Goal: Task Accomplishment & Management: Manage account settings

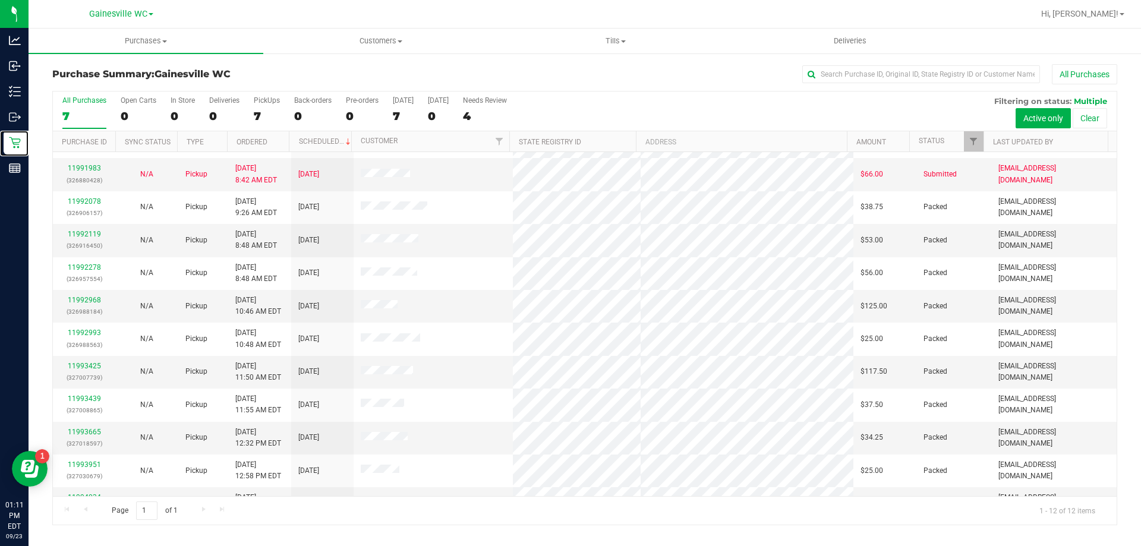
scroll to position [51, 0]
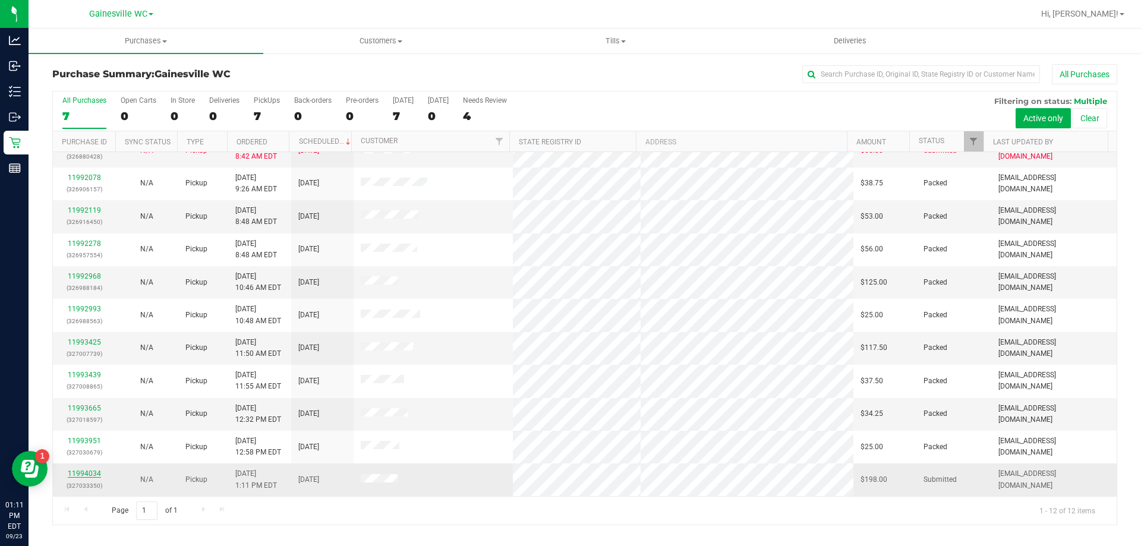
click at [86, 472] on link "11994034" at bounding box center [84, 474] width 33 height 8
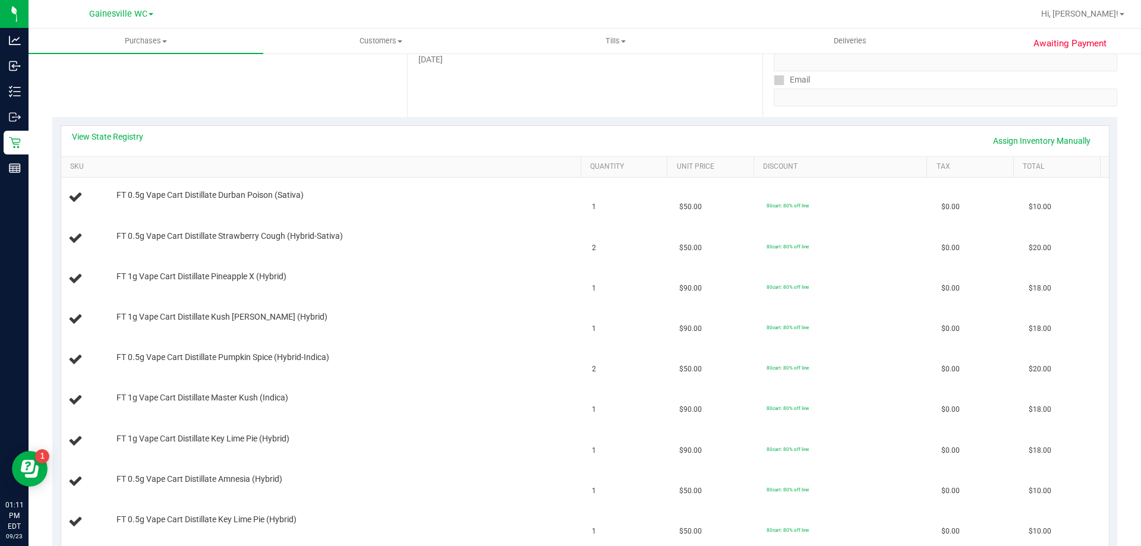
scroll to position [178, 0]
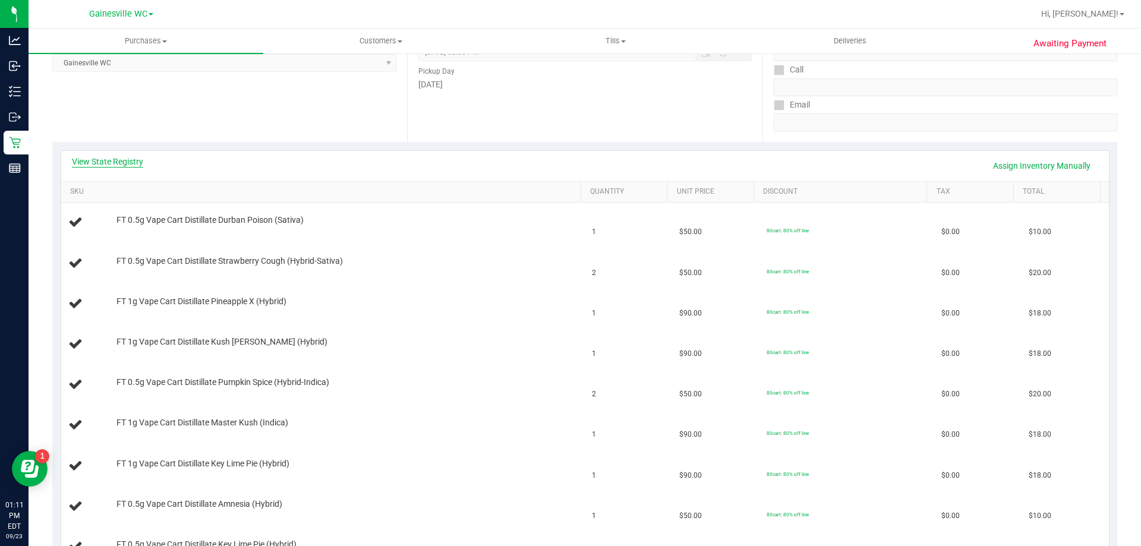
click at [119, 158] on link "View State Registry" at bounding box center [107, 162] width 71 height 12
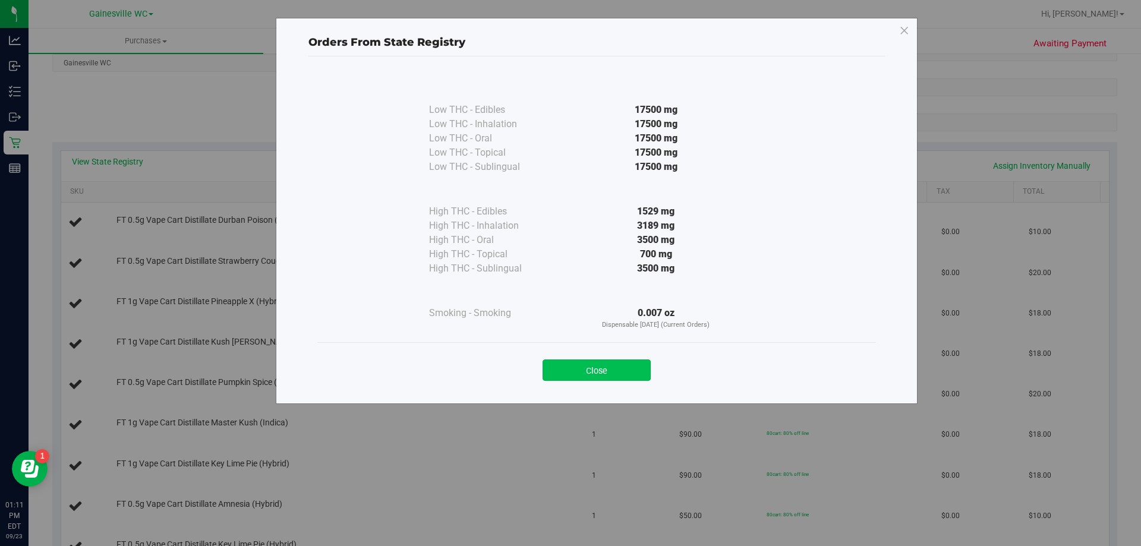
click at [639, 367] on button "Close" at bounding box center [597, 370] width 108 height 21
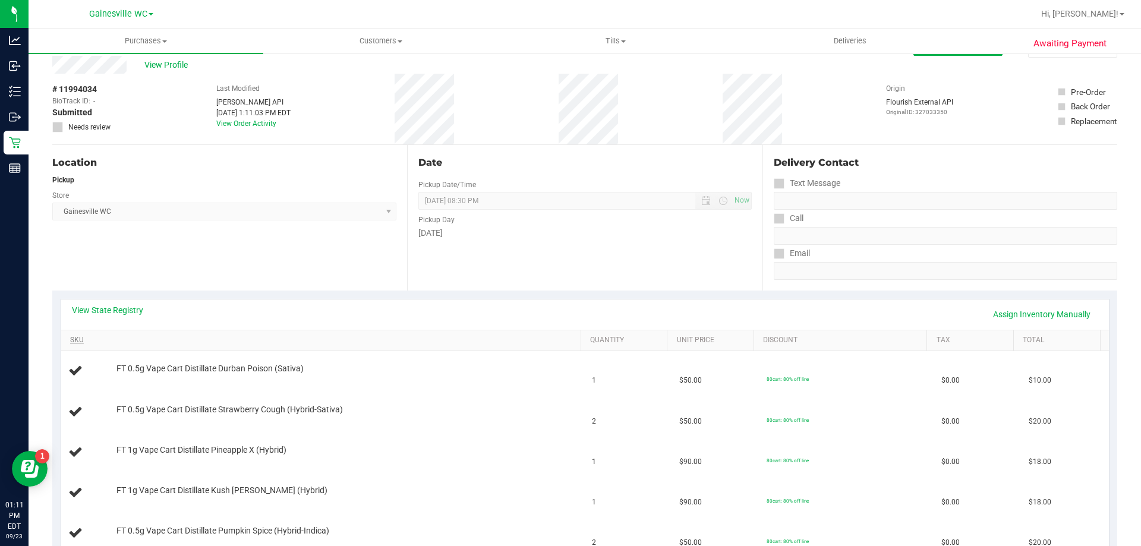
scroll to position [0, 0]
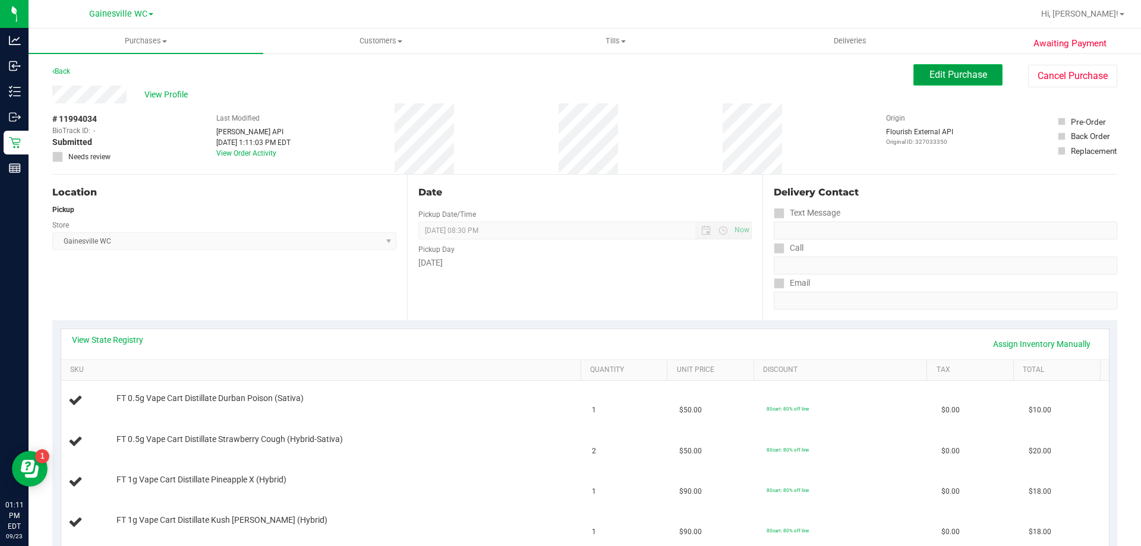
click at [982, 78] on button "Edit Purchase" at bounding box center [958, 74] width 89 height 21
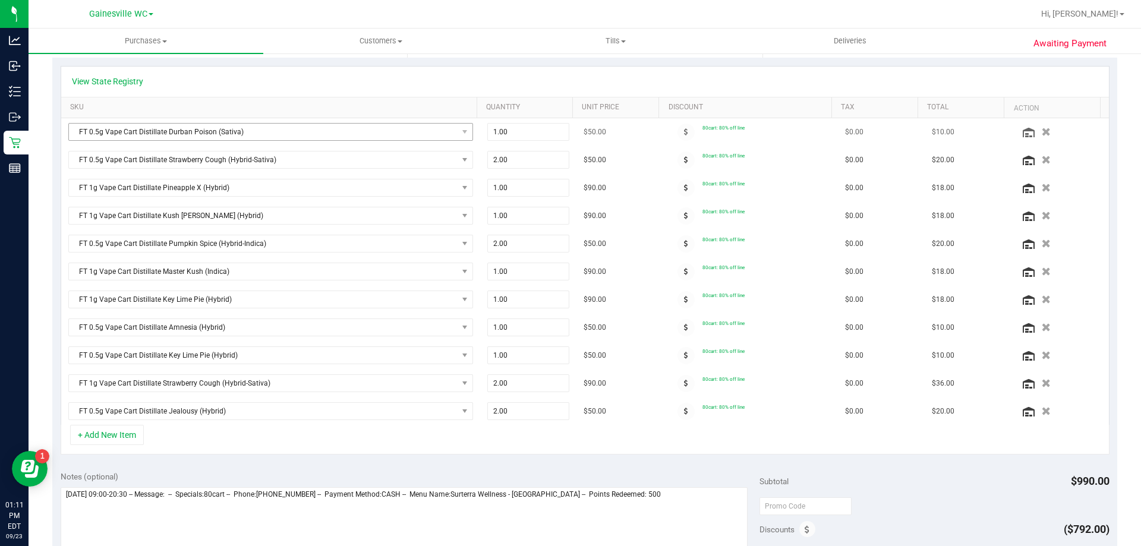
scroll to position [238, 0]
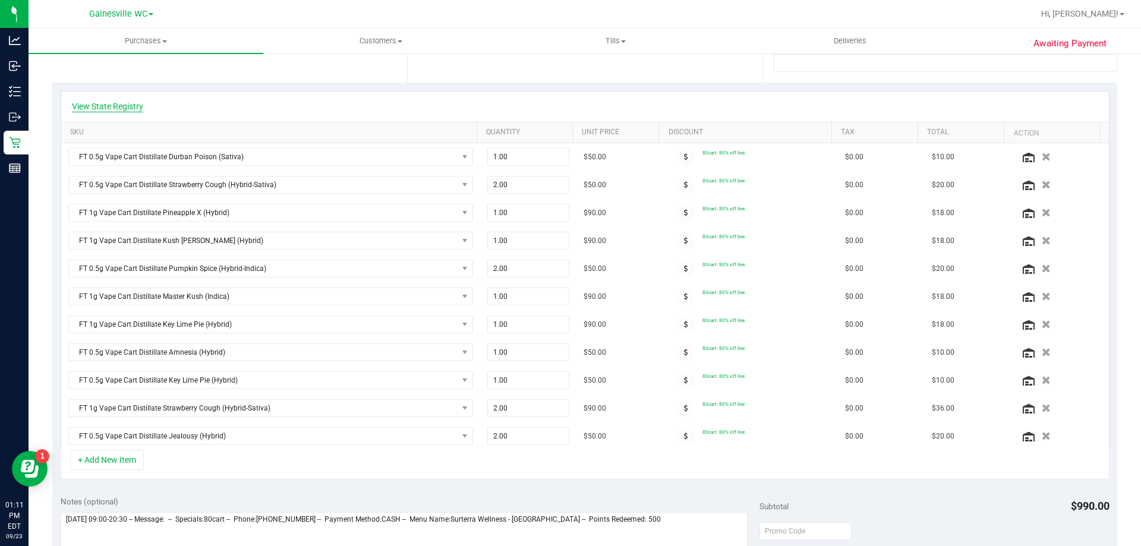
click at [111, 108] on link "View State Registry" at bounding box center [107, 106] width 71 height 12
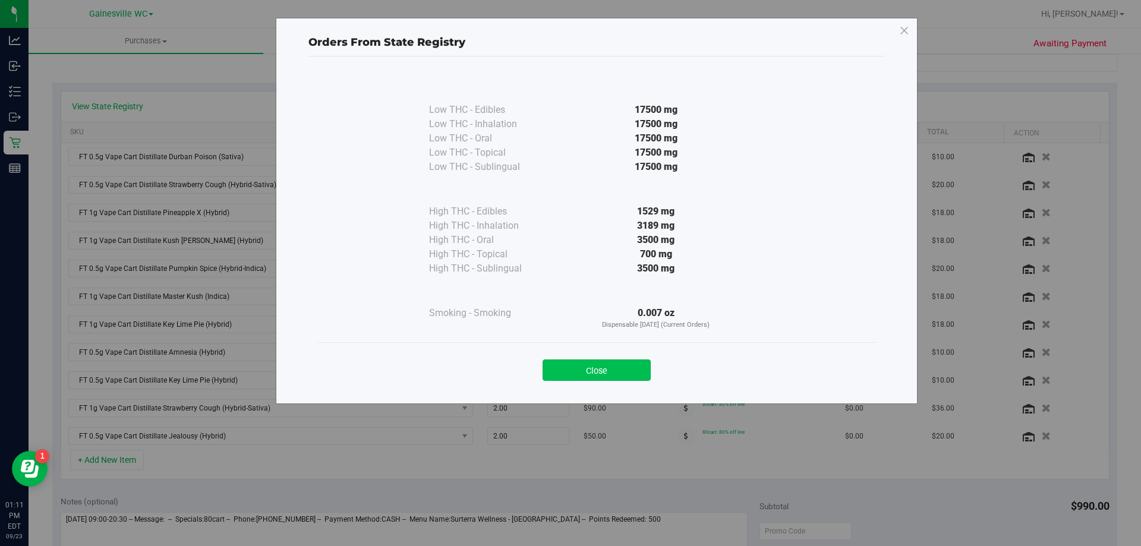
click at [583, 367] on button "Close" at bounding box center [597, 370] width 108 height 21
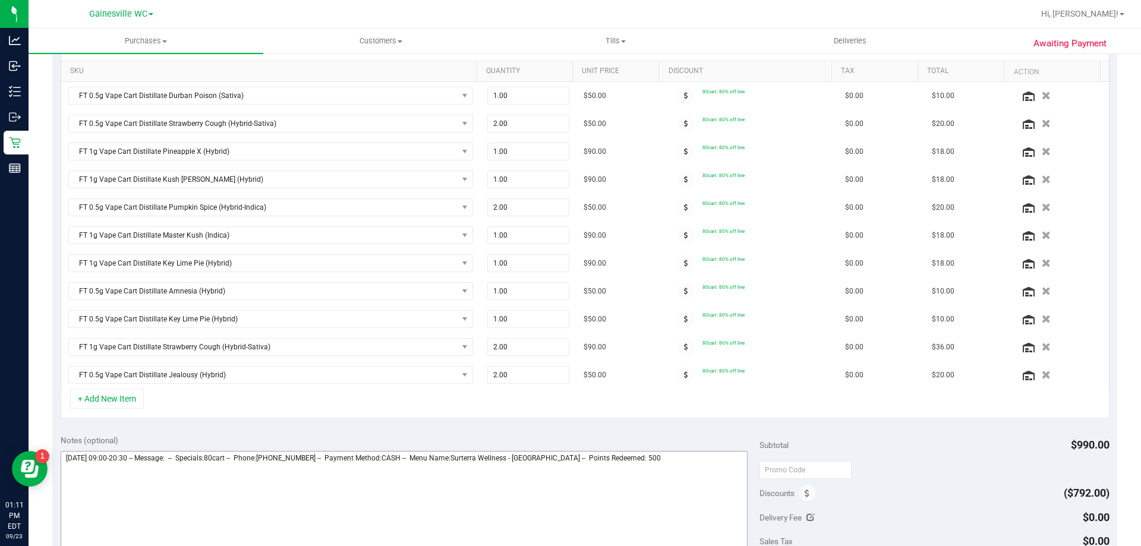
scroll to position [357, 0]
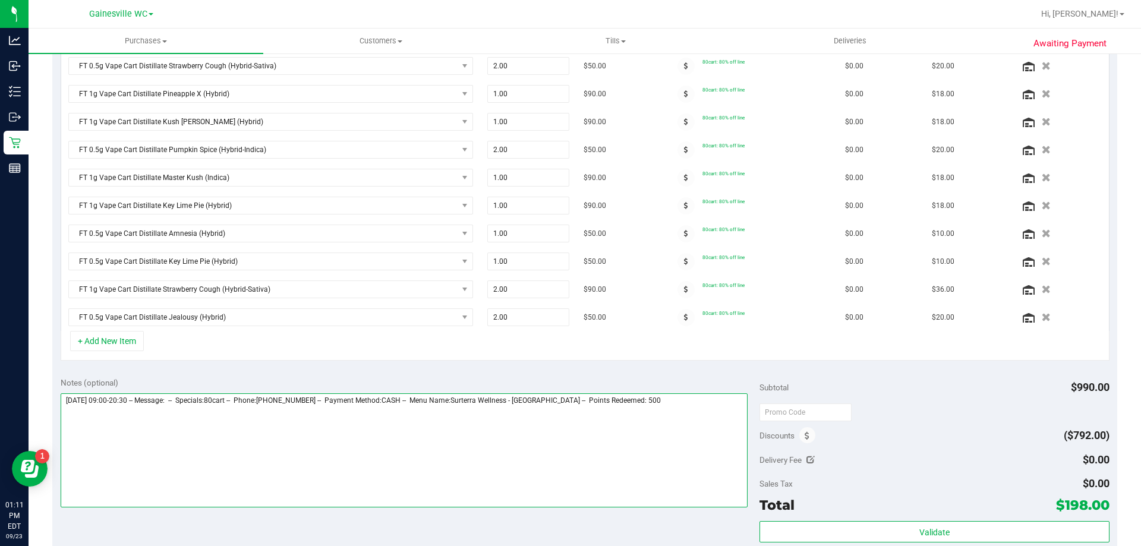
click at [680, 405] on textarea at bounding box center [405, 451] width 688 height 114
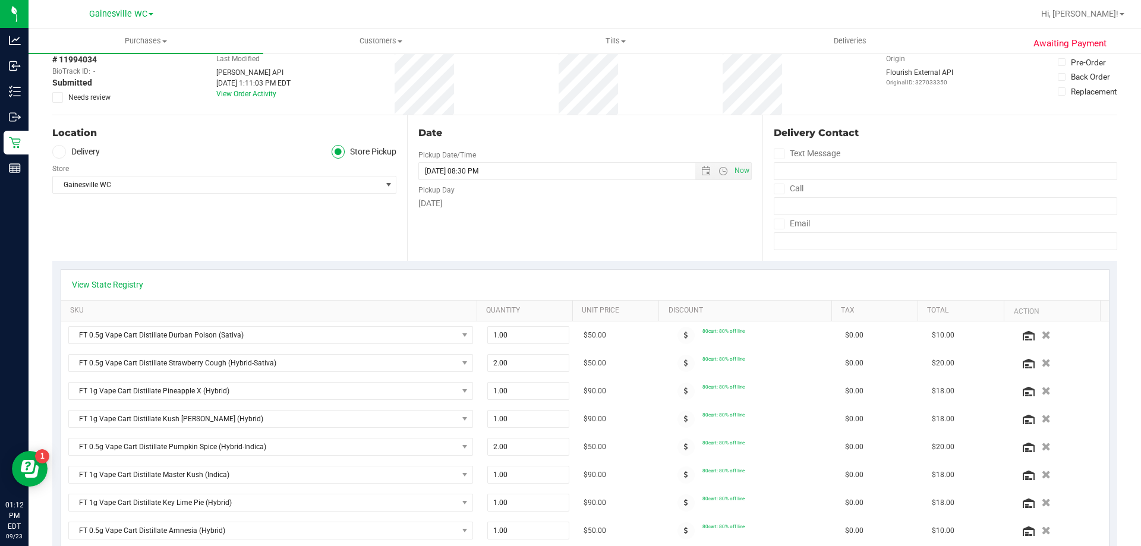
type textarea "[DATE] 09:00-20:30 -- Message: -- Specials:80cart -- Phone:[PHONE_NUMBER] -- Pa…"
click at [94, 102] on span "Needs review" at bounding box center [89, 97] width 42 height 11
click at [0, 0] on input "Needs review" at bounding box center [0, 0] width 0 height 0
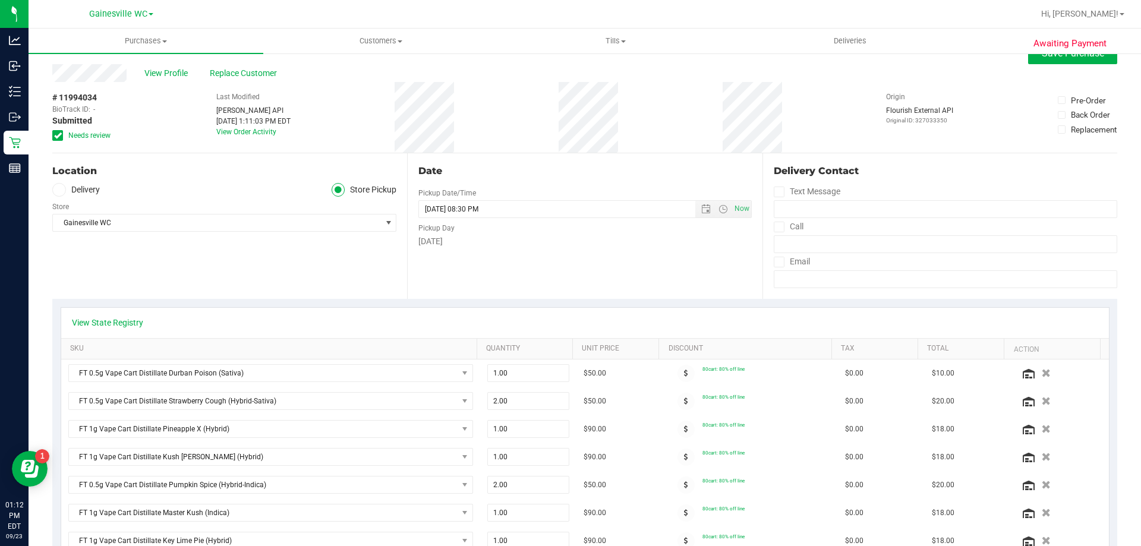
scroll to position [0, 0]
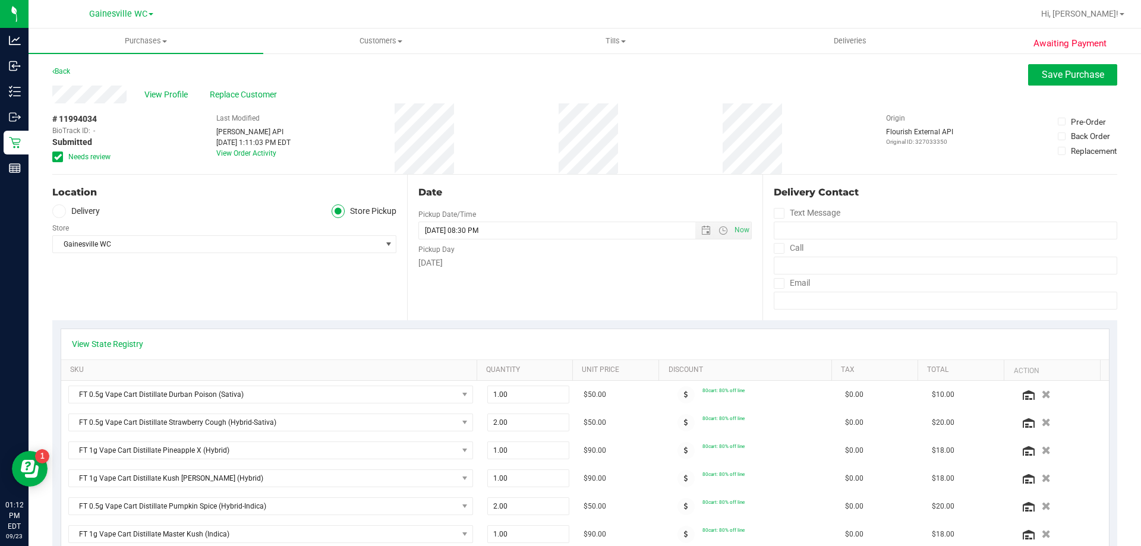
click at [1061, 87] on div "View Profile Replace Customer" at bounding box center [584, 95] width 1065 height 18
click at [1067, 80] on span "Save Purchase" at bounding box center [1073, 74] width 62 height 11
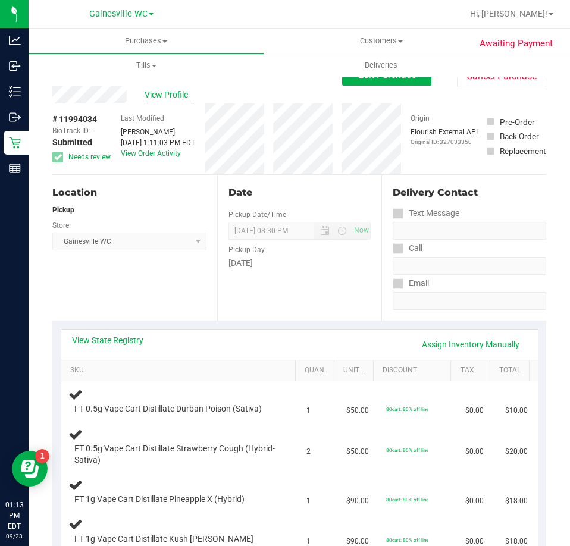
click at [175, 98] on span "View Profile" at bounding box center [168, 95] width 48 height 12
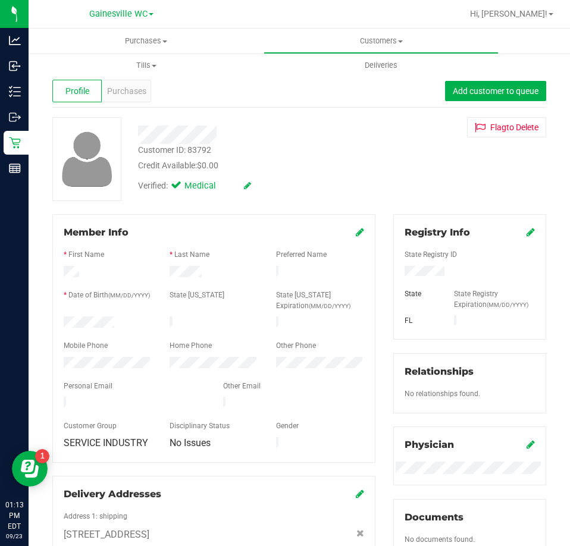
click at [206, 150] on div "Customer ID: 83792" at bounding box center [174, 150] width 73 height 12
copy div "83792"
click at [140, 99] on div "Purchases" at bounding box center [126, 91] width 49 height 23
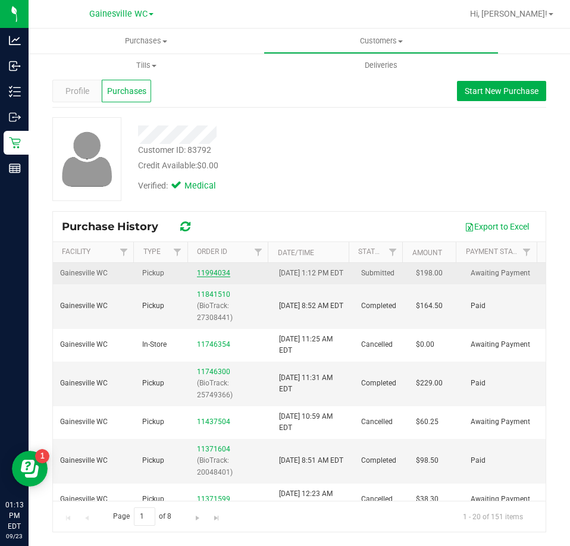
click at [205, 277] on link "11994034" at bounding box center [213, 273] width 33 height 8
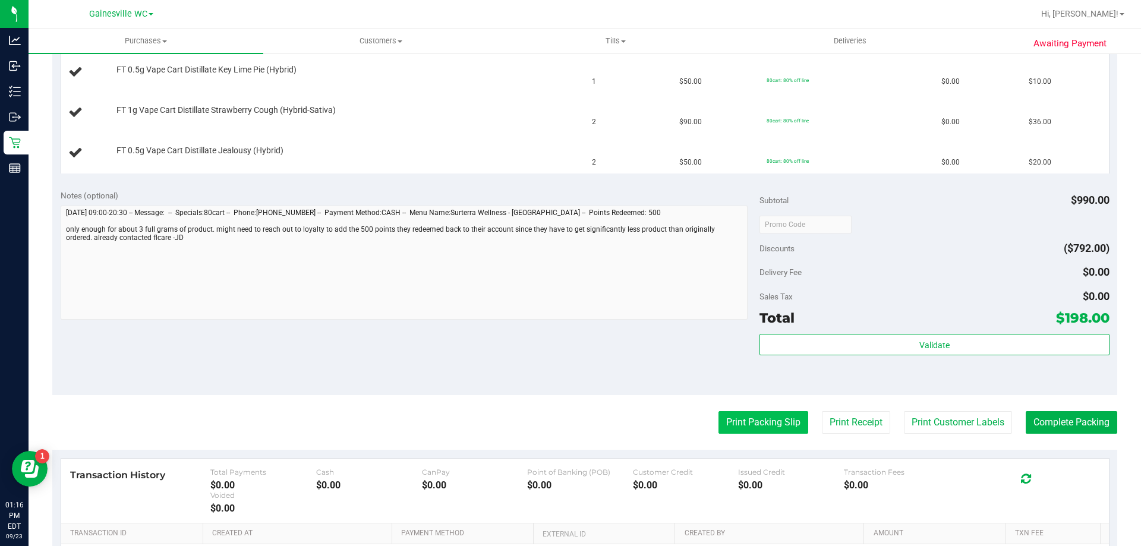
scroll to position [654, 0]
click at [741, 413] on button "Print Packing Slip" at bounding box center [764, 422] width 90 height 23
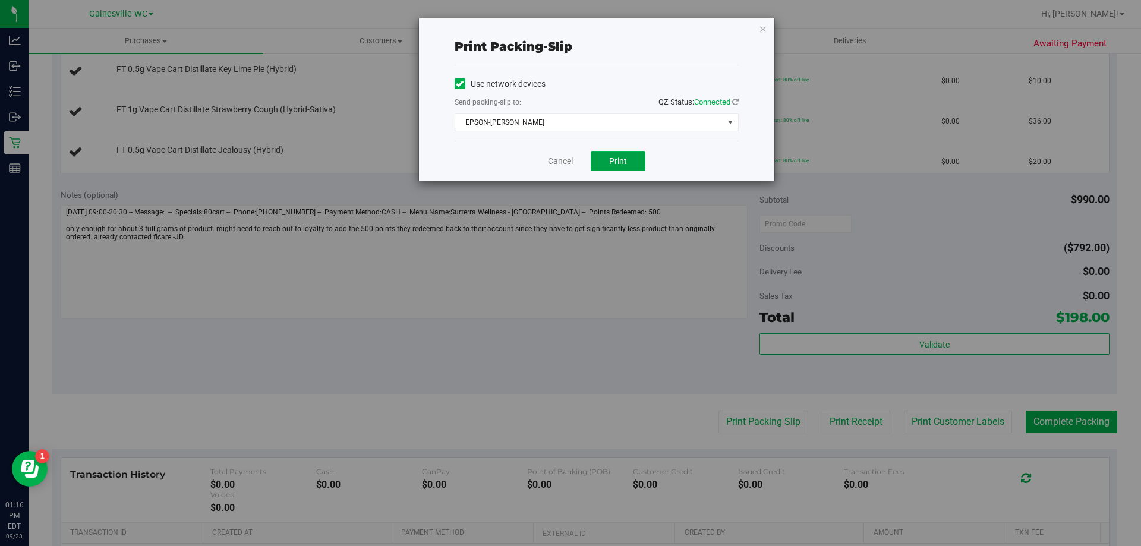
click at [619, 161] on span "Print" at bounding box center [618, 161] width 18 height 10
click at [565, 158] on link "Cancel" at bounding box center [560, 161] width 25 height 12
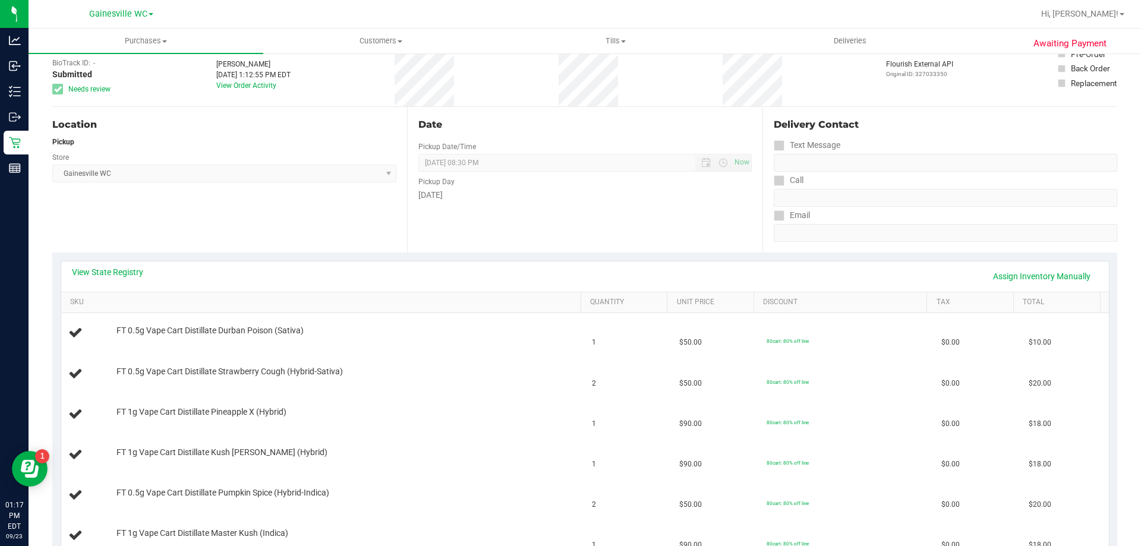
scroll to position [0, 0]
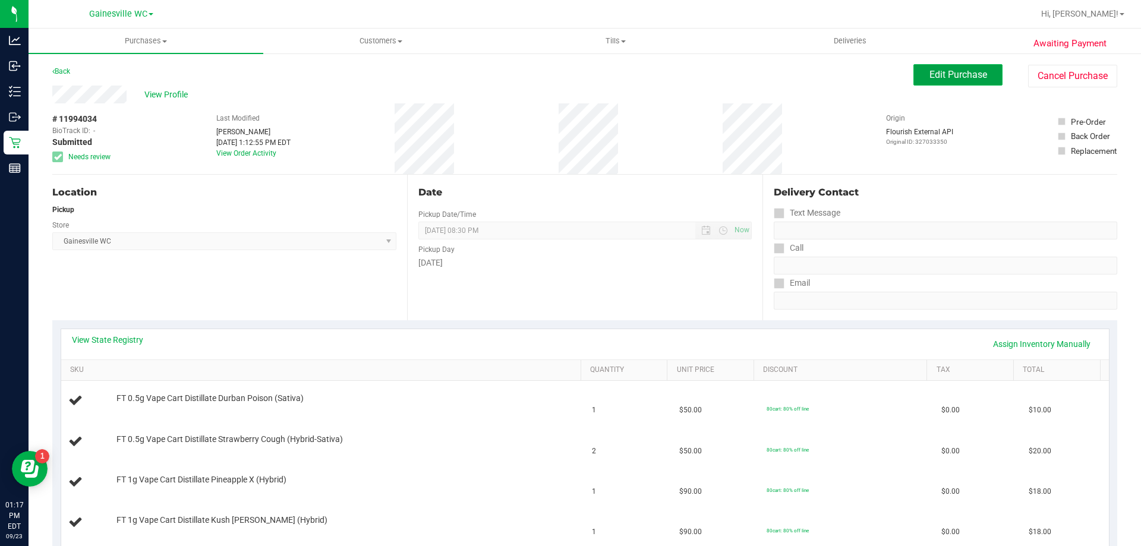
click at [945, 71] on span "Edit Purchase" at bounding box center [959, 74] width 58 height 11
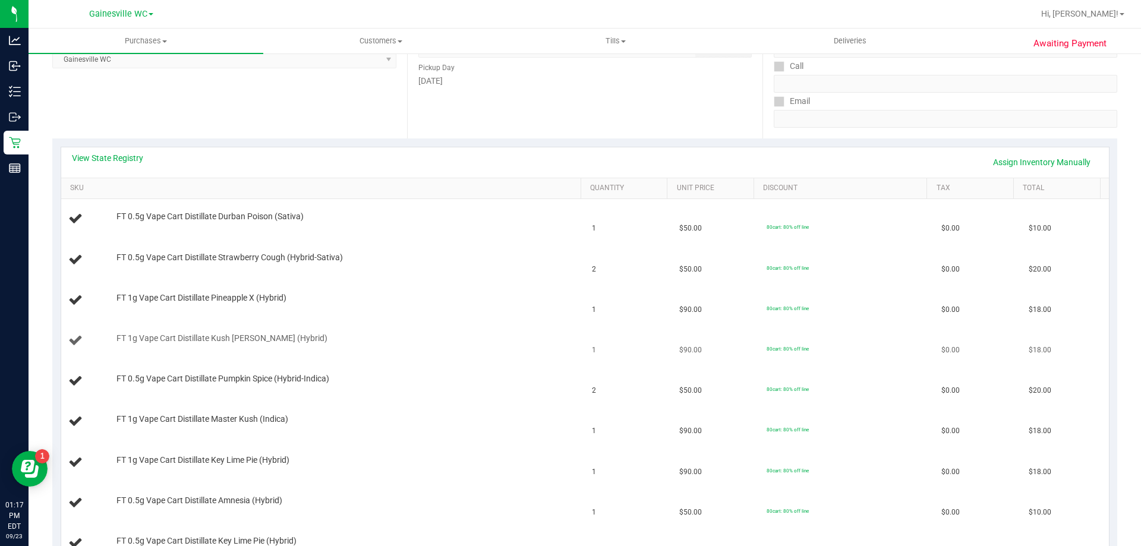
scroll to position [238, 0]
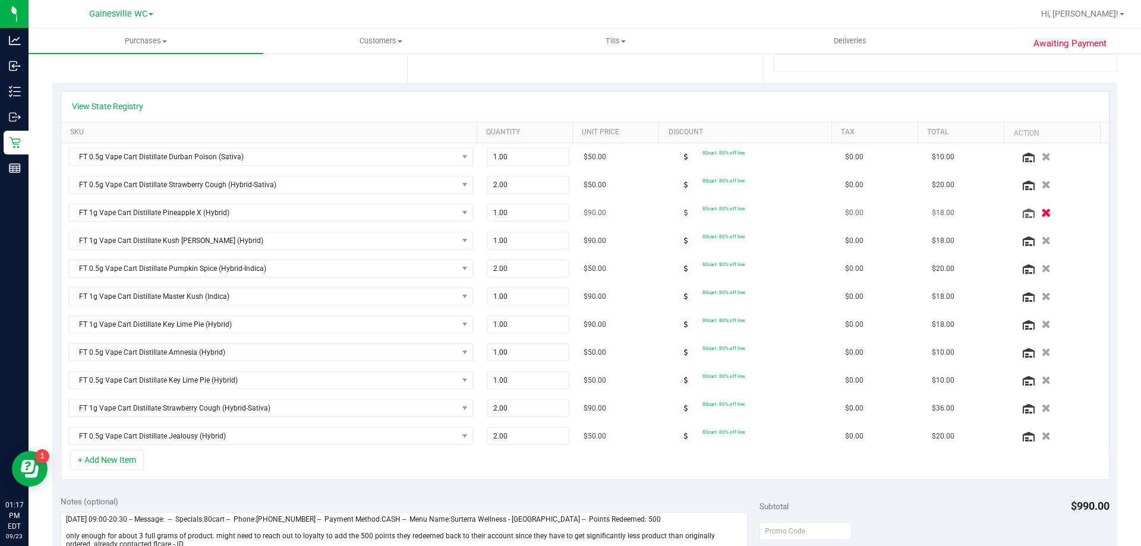
click at [1042, 215] on icon "button" at bounding box center [1047, 213] width 10 height 9
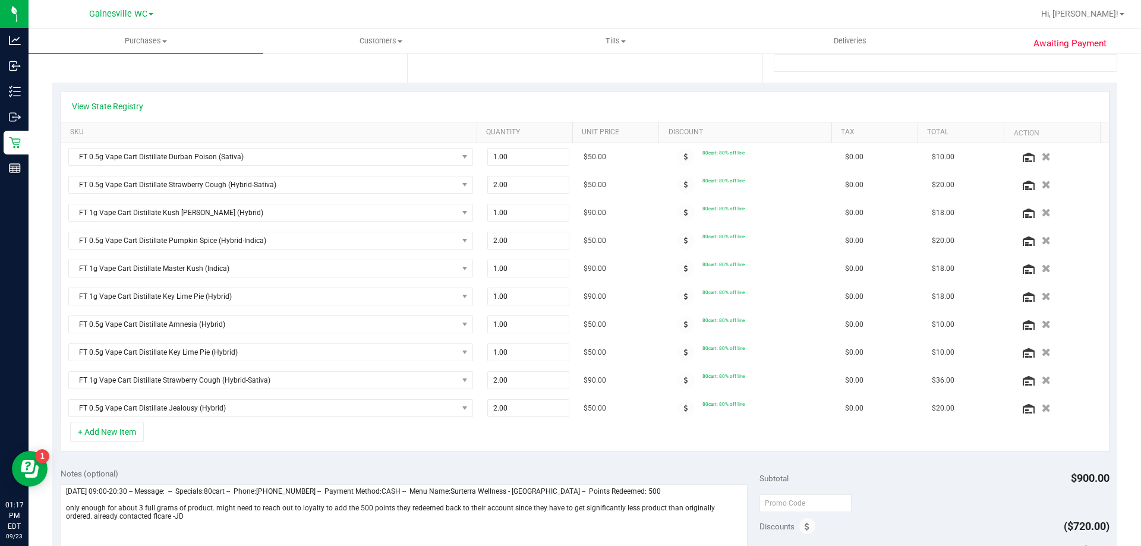
click at [1042, 215] on icon "button" at bounding box center [1046, 213] width 9 height 8
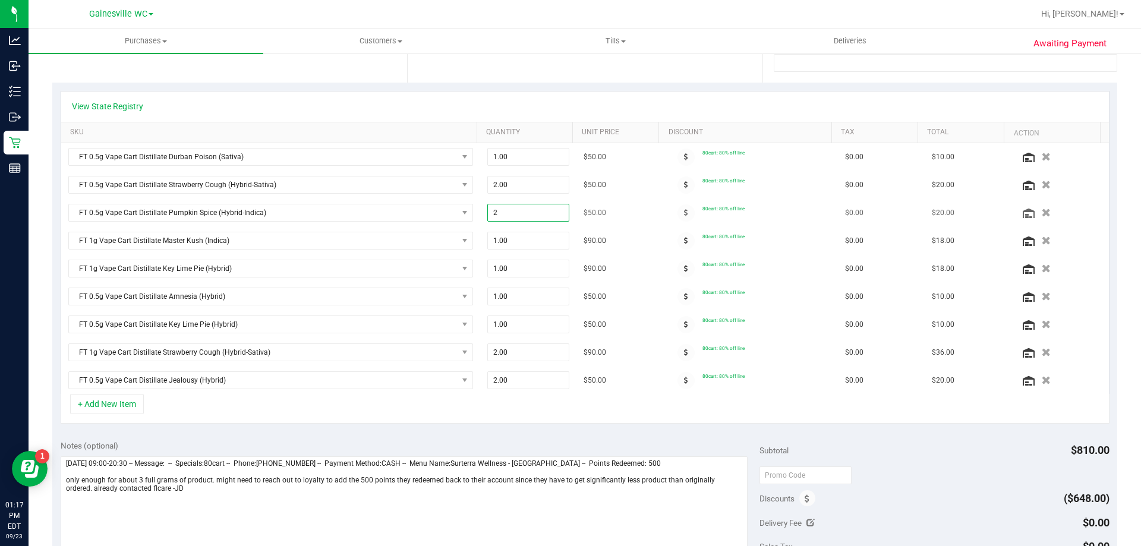
click at [530, 209] on span "2.00 2" at bounding box center [529, 213] width 83 height 18
click at [530, 209] on input "2" at bounding box center [528, 213] width 81 height 17
type input "1"
type input "1.00"
click at [596, 209] on span "$50.00" at bounding box center [595, 212] width 23 height 11
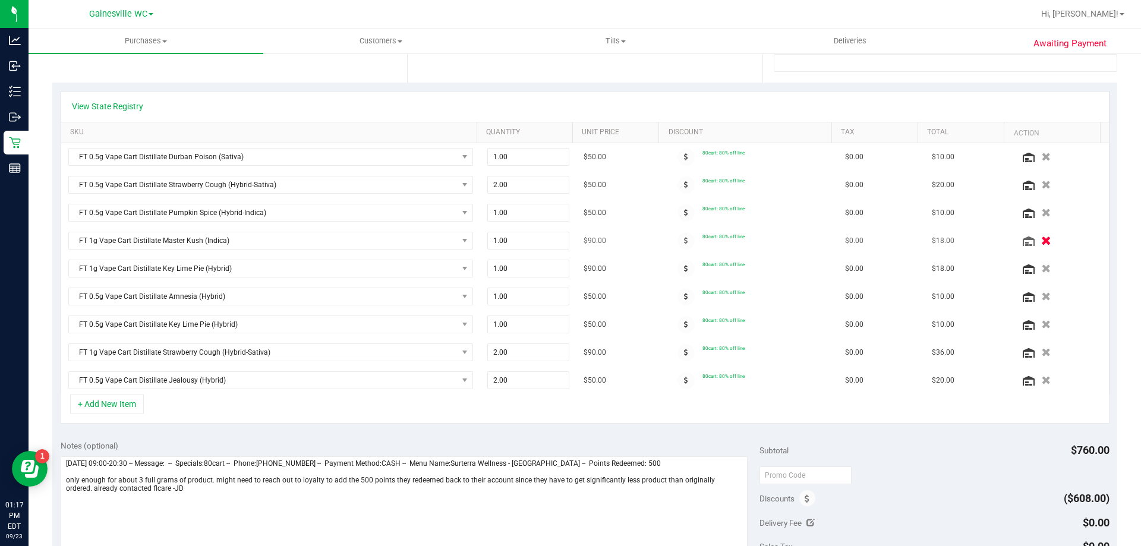
click at [1042, 239] on icon "button" at bounding box center [1047, 241] width 10 height 9
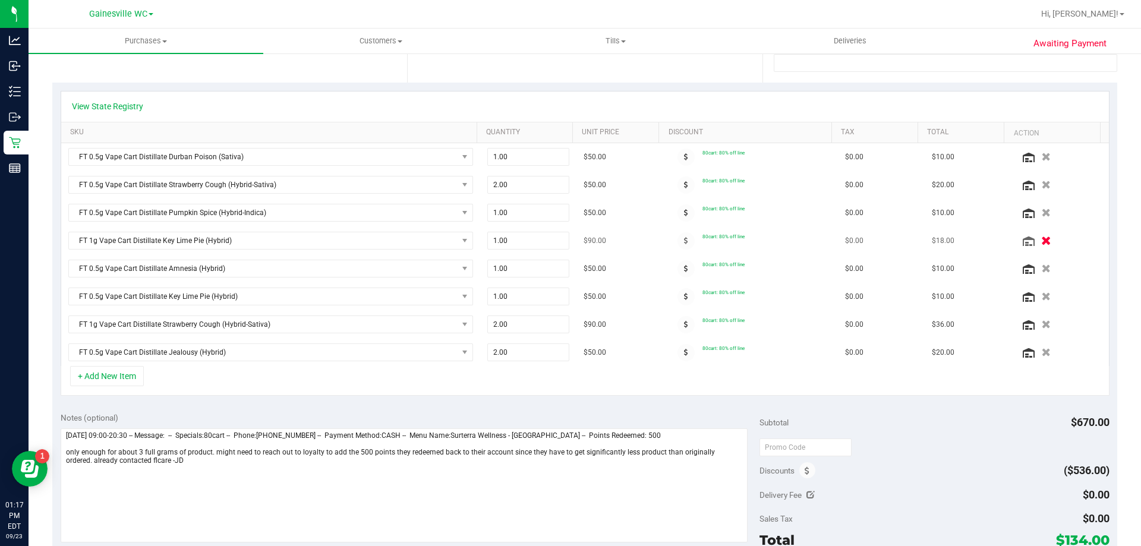
click at [1042, 243] on icon "button" at bounding box center [1047, 241] width 10 height 9
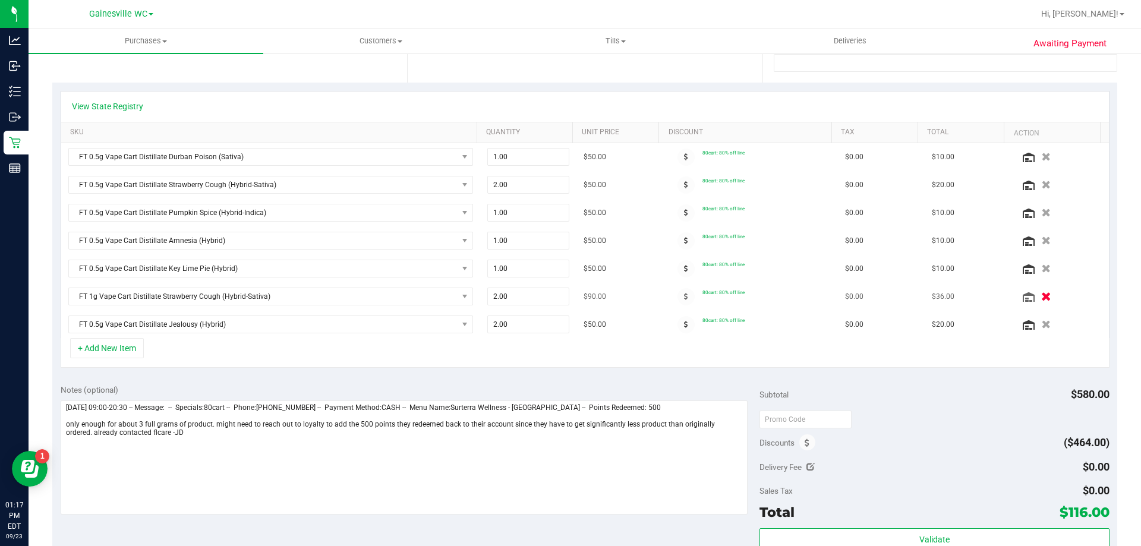
click at [1042, 295] on icon "button" at bounding box center [1047, 297] width 10 height 9
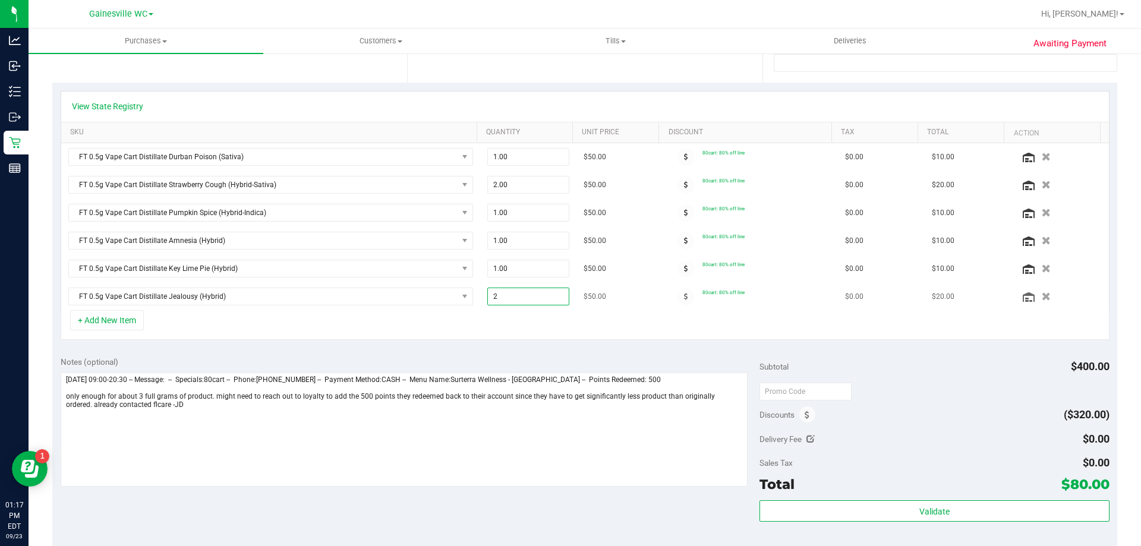
click at [522, 299] on span "2.00 2" at bounding box center [529, 297] width 83 height 18
click at [522, 299] on input "2" at bounding box center [528, 296] width 81 height 17
type input "1"
type input "1.00"
drag, startPoint x: 532, startPoint y: 323, endPoint x: 591, endPoint y: 306, distance: 61.5
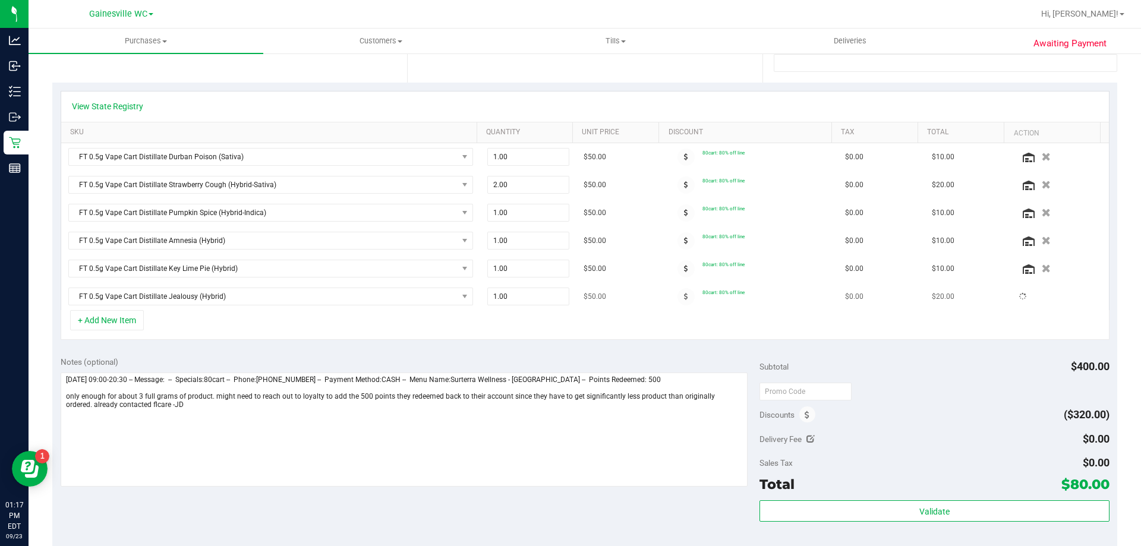
click at [533, 324] on div "+ Add New Item" at bounding box center [585, 325] width 1049 height 30
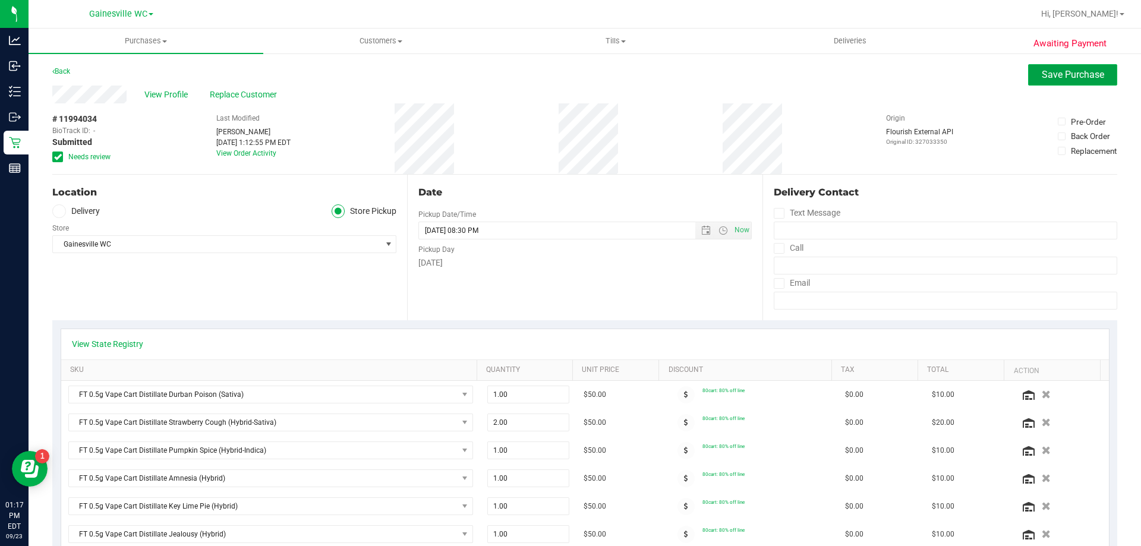
click at [1057, 83] on button "Save Purchase" at bounding box center [1073, 74] width 89 height 21
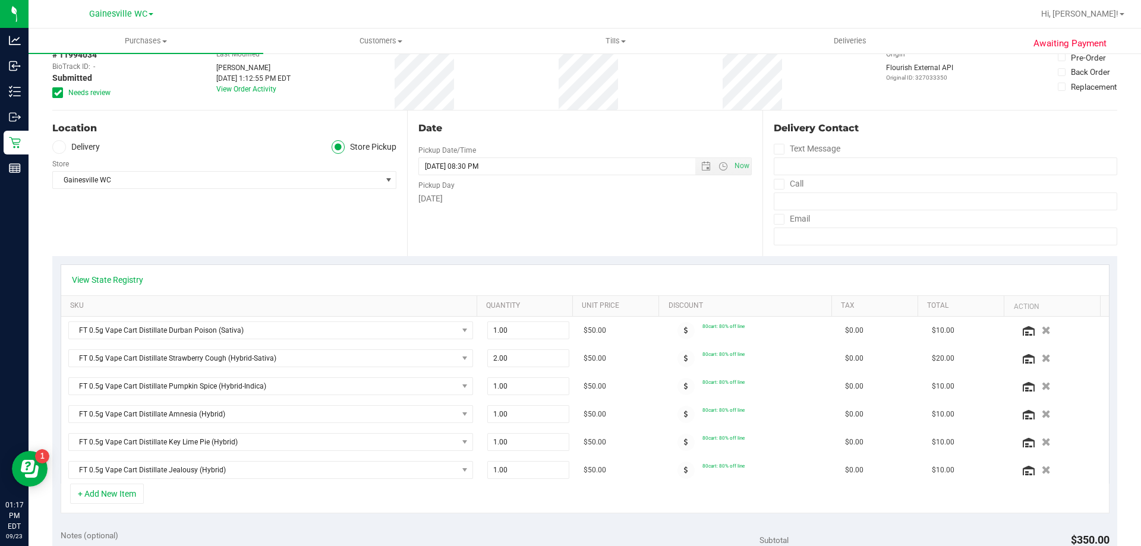
scroll to position [178, 0]
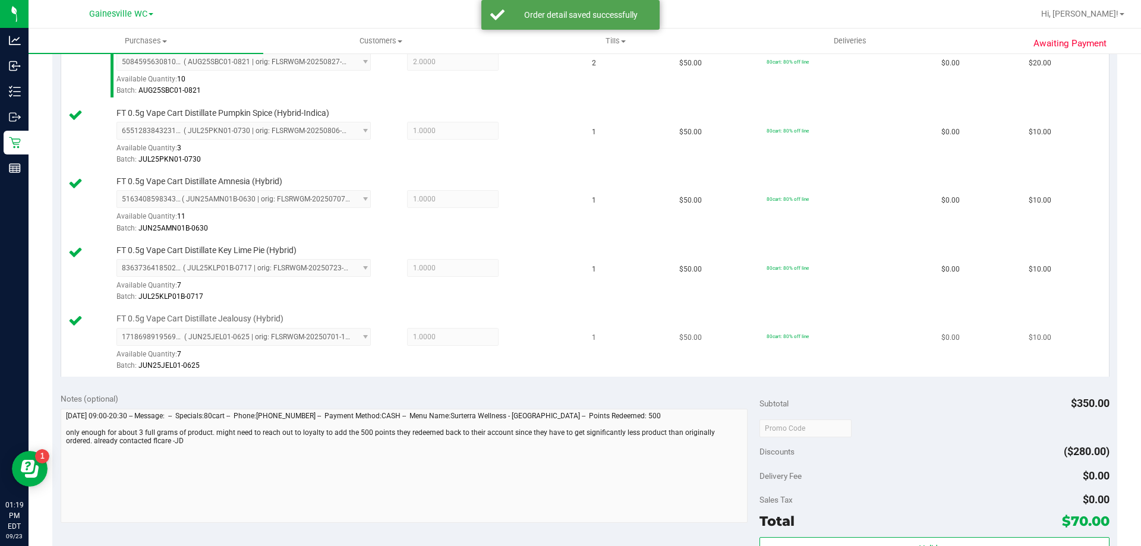
scroll to position [595, 0]
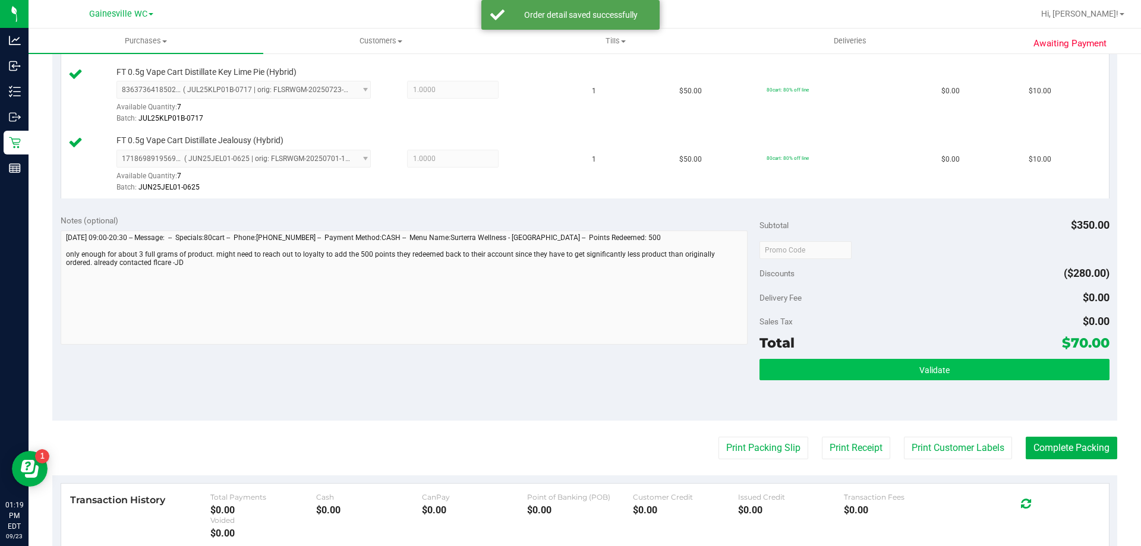
click at [962, 359] on div "Subtotal $350.00 Discounts ($280.00) Delivery Fee $0.00 Sales Tax $0.00 Total $…" at bounding box center [935, 314] width 350 height 198
click at [960, 363] on button "Validate" at bounding box center [935, 369] width 350 height 21
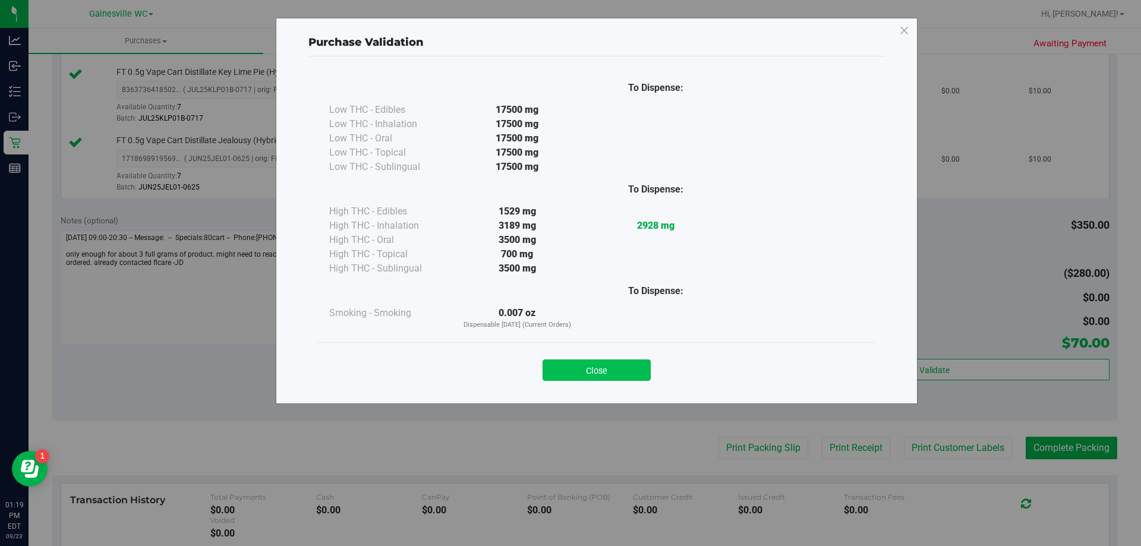
click at [632, 369] on button "Close" at bounding box center [597, 370] width 108 height 21
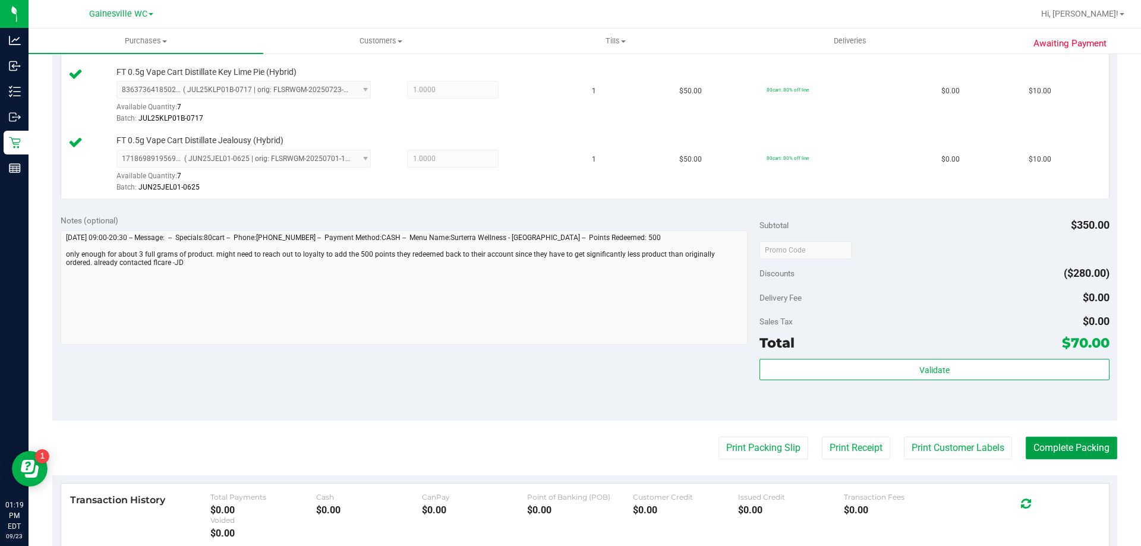
click at [1026, 444] on button "Complete Packing" at bounding box center [1072, 448] width 92 height 23
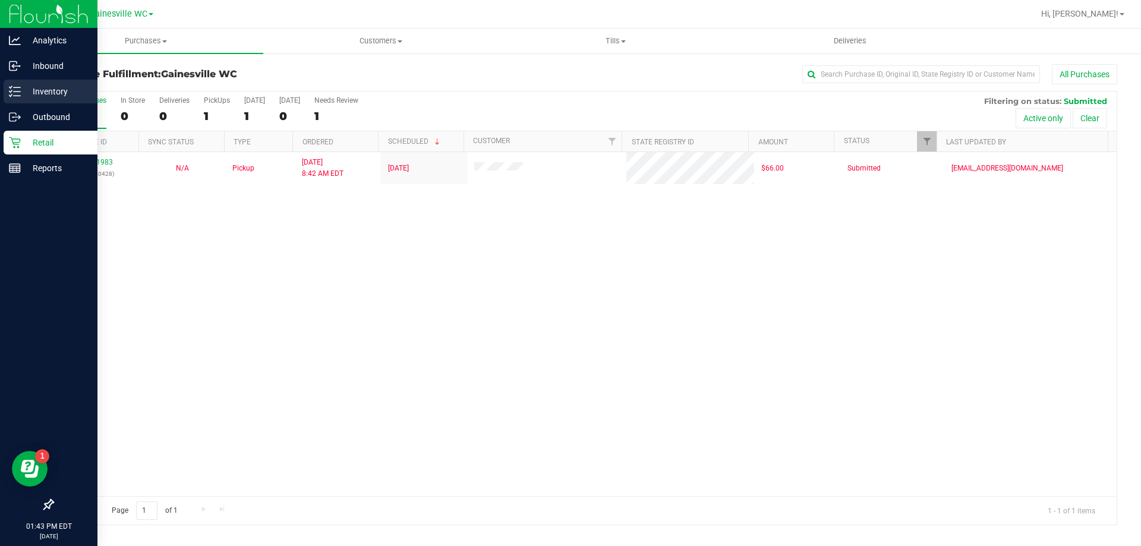
click at [18, 93] on icon at bounding box center [15, 92] width 12 height 12
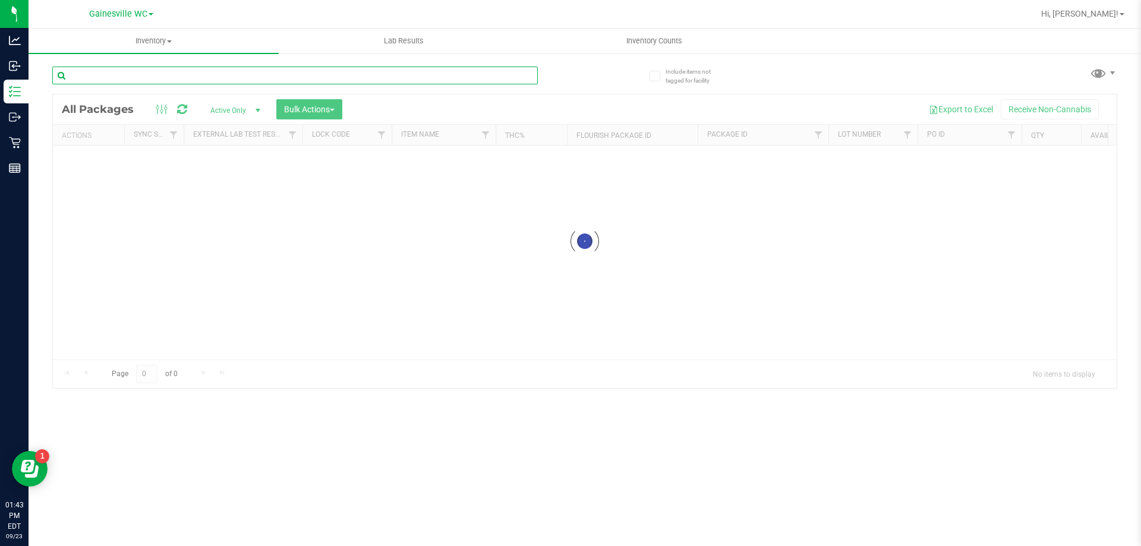
click at [249, 73] on input "text" at bounding box center [295, 76] width 486 height 18
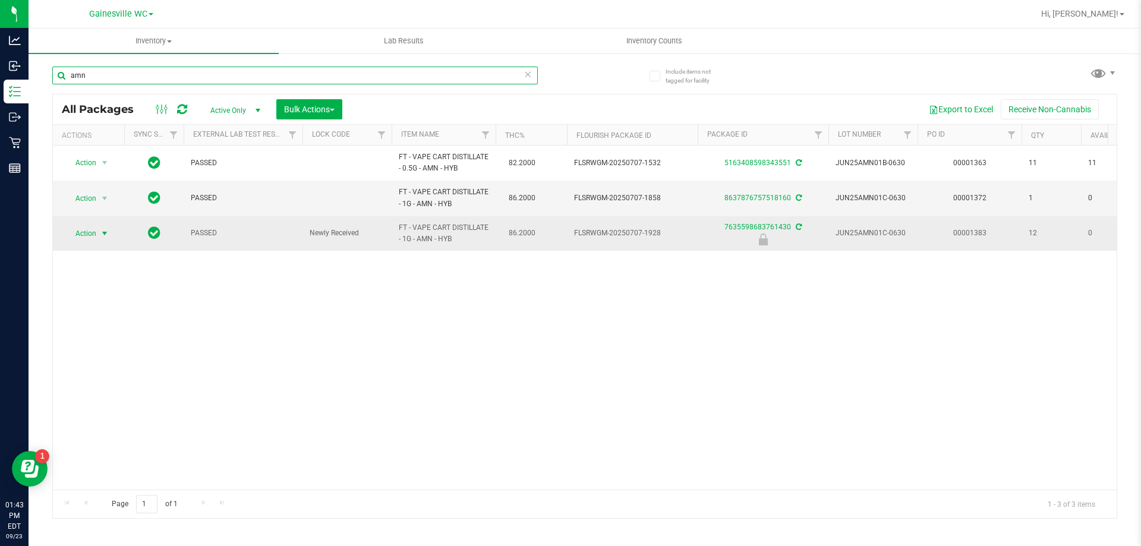
type input "amn"
click at [107, 234] on span "select" at bounding box center [105, 234] width 10 height 10
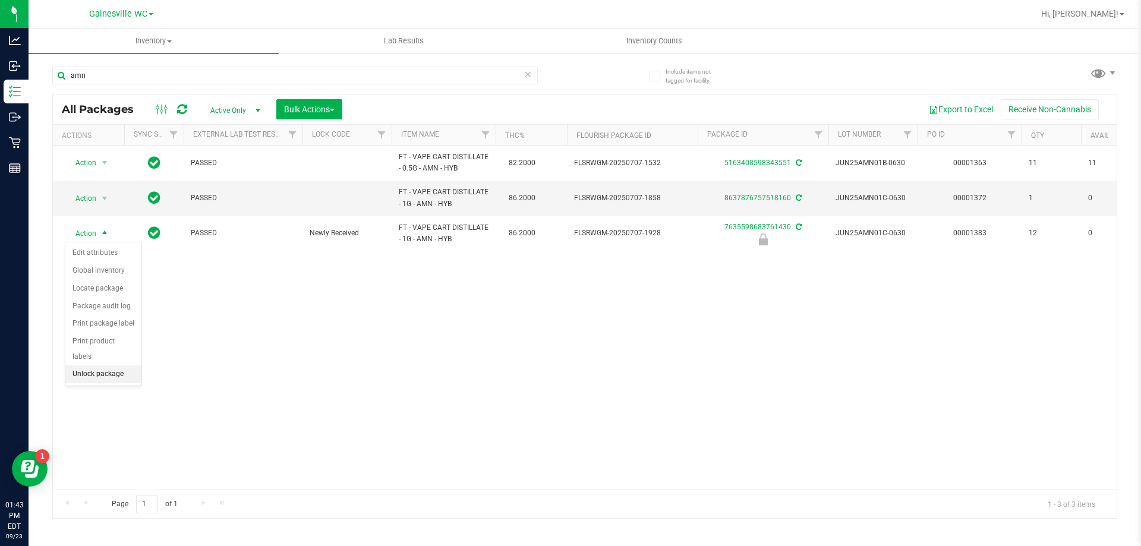
click at [117, 366] on li "Unlock package" at bounding box center [103, 375] width 76 height 18
click at [386, 365] on div "Action Action Adjust qty Create package Edit attributes Global inventory Locate…" at bounding box center [585, 318] width 1064 height 344
click at [29, 139] on div "Include items not tagged for facility amn All Packages Active Only Active Only …" at bounding box center [585, 233] width 1113 height 363
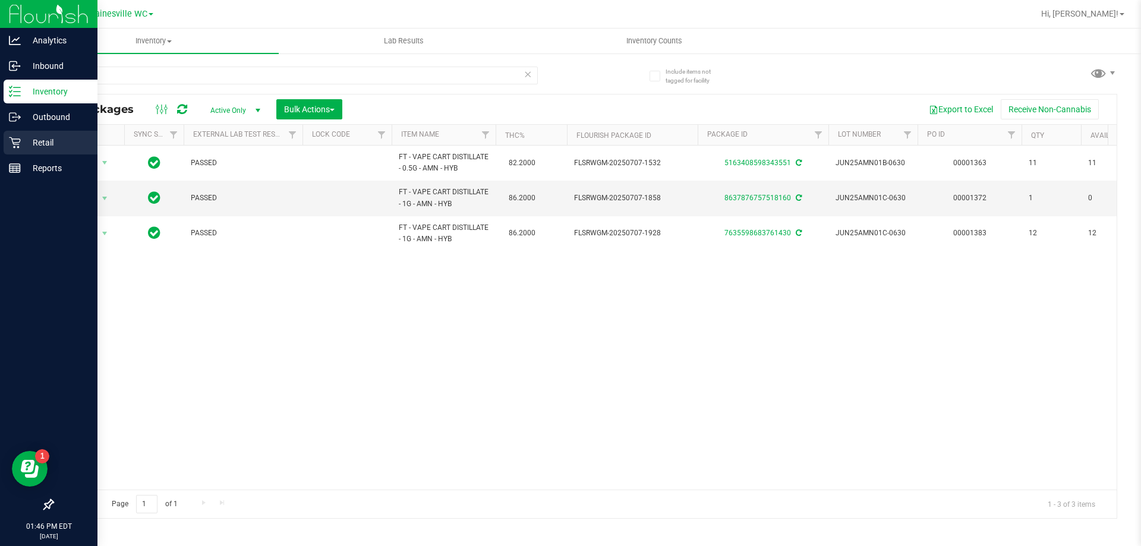
click at [24, 140] on p "Retail" at bounding box center [56, 143] width 71 height 14
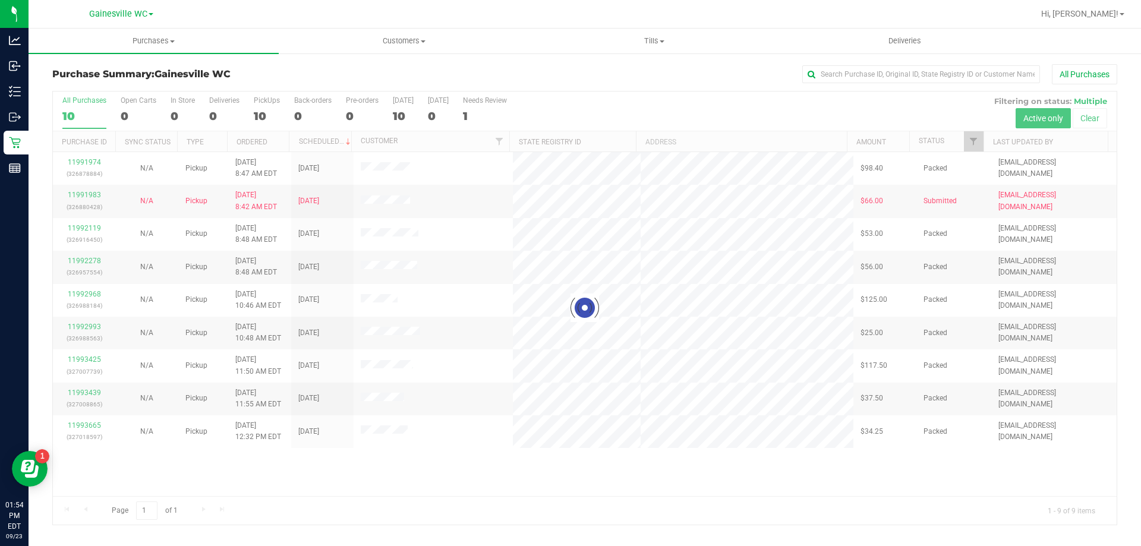
click at [406, 463] on div at bounding box center [585, 308] width 1064 height 433
